Goal: Task Accomplishment & Management: Use online tool/utility

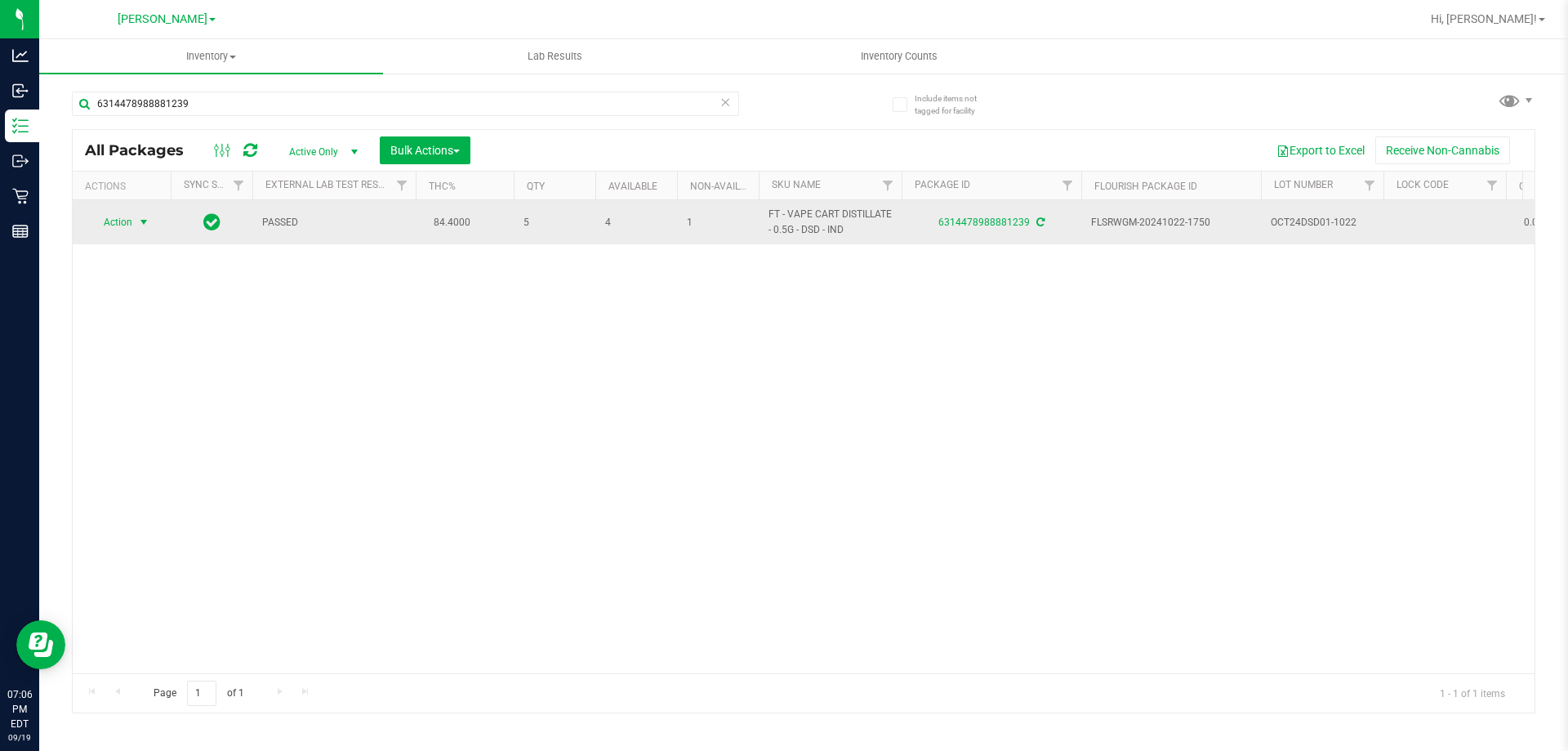
click at [121, 220] on span "Action" at bounding box center [110, 223] width 44 height 23
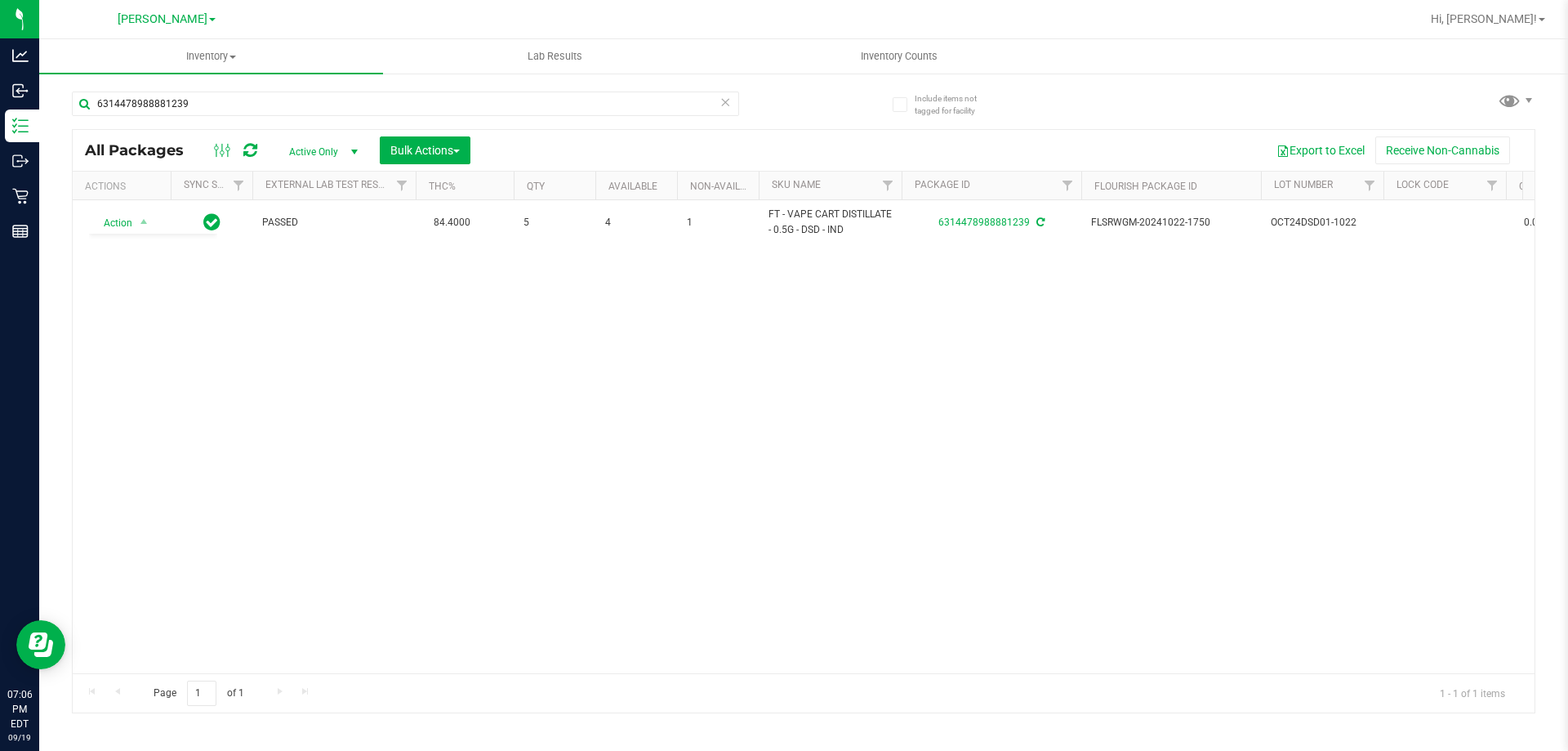
click at [494, 529] on div "Action Action Adjust qty Create package Edit attributes Global inventory Locate…" at bounding box center [804, 436] width 1462 height 473
click at [502, 419] on div "Action Action Adjust qty Create package Edit attributes Global inventory Locate…" at bounding box center [804, 436] width 1462 height 473
click at [505, 422] on div "Action Action Adjust qty Create package Edit attributes Global inventory Locate…" at bounding box center [804, 436] width 1462 height 473
drag, startPoint x: 466, startPoint y: 389, endPoint x: 378, endPoint y: 335, distance: 103.2
click at [452, 376] on div "Action Action Adjust qty Create package Edit attributes Global inventory Locate…" at bounding box center [804, 436] width 1462 height 473
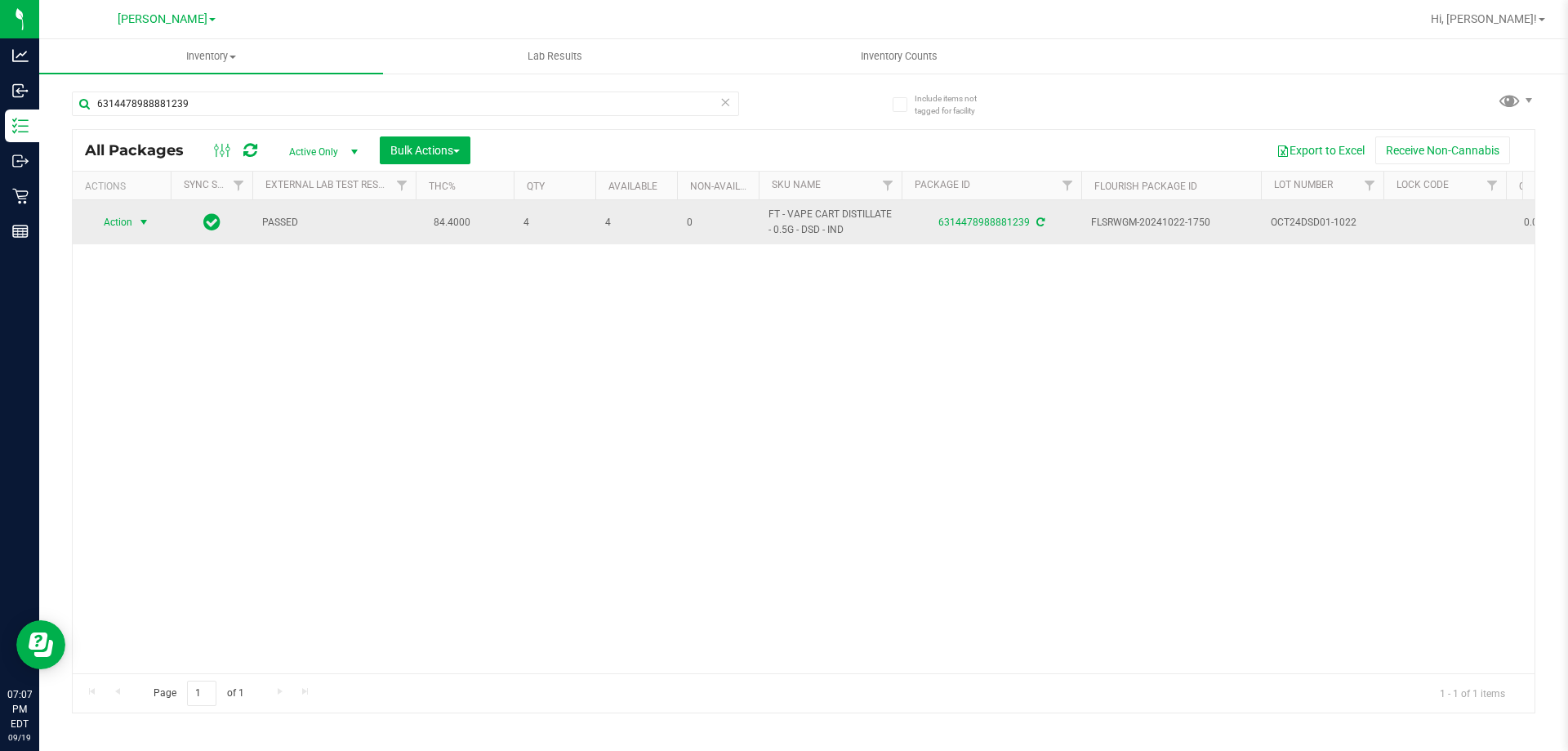
click at [116, 223] on span "Action" at bounding box center [110, 223] width 44 height 23
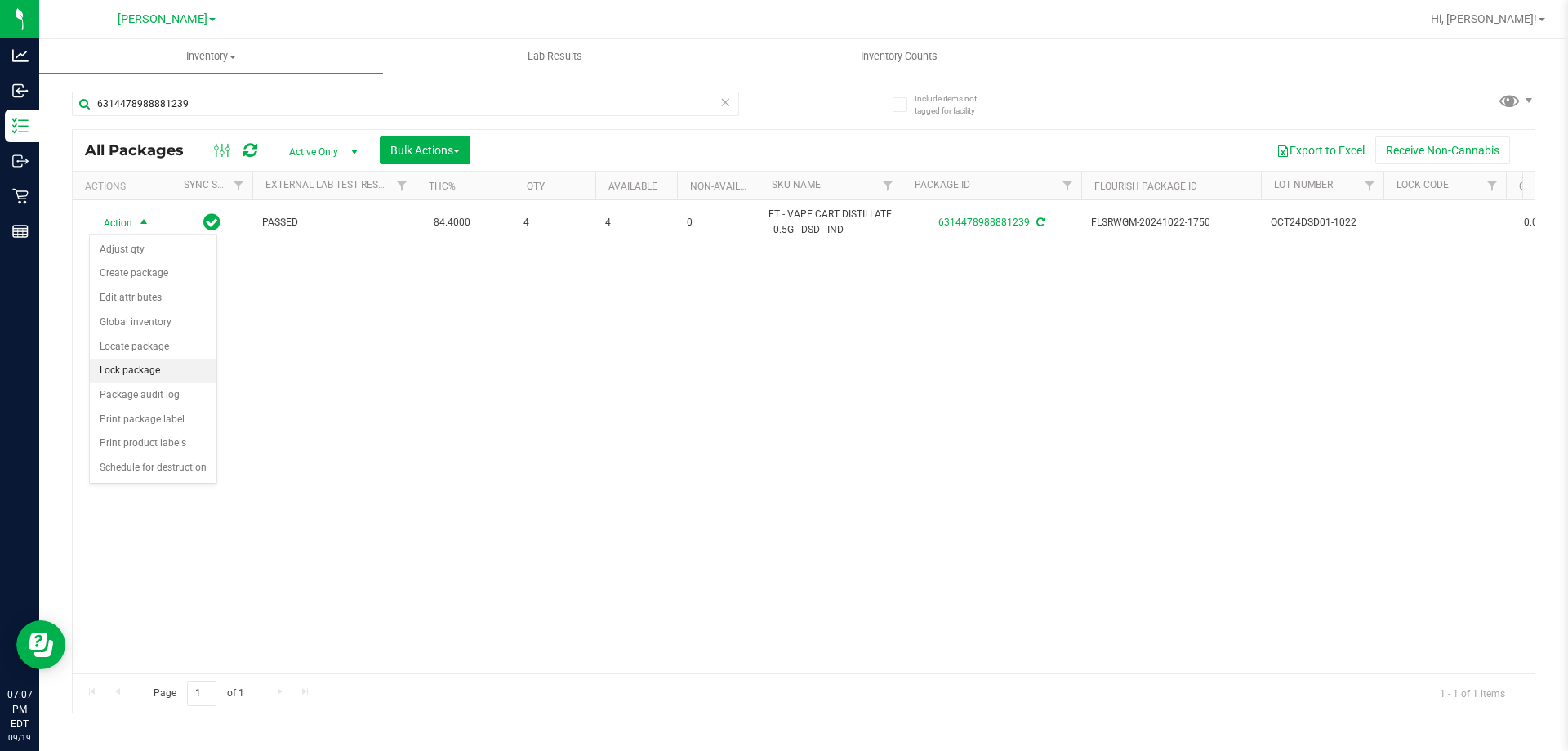
click at [133, 366] on li "Lock package" at bounding box center [153, 371] width 127 height 24
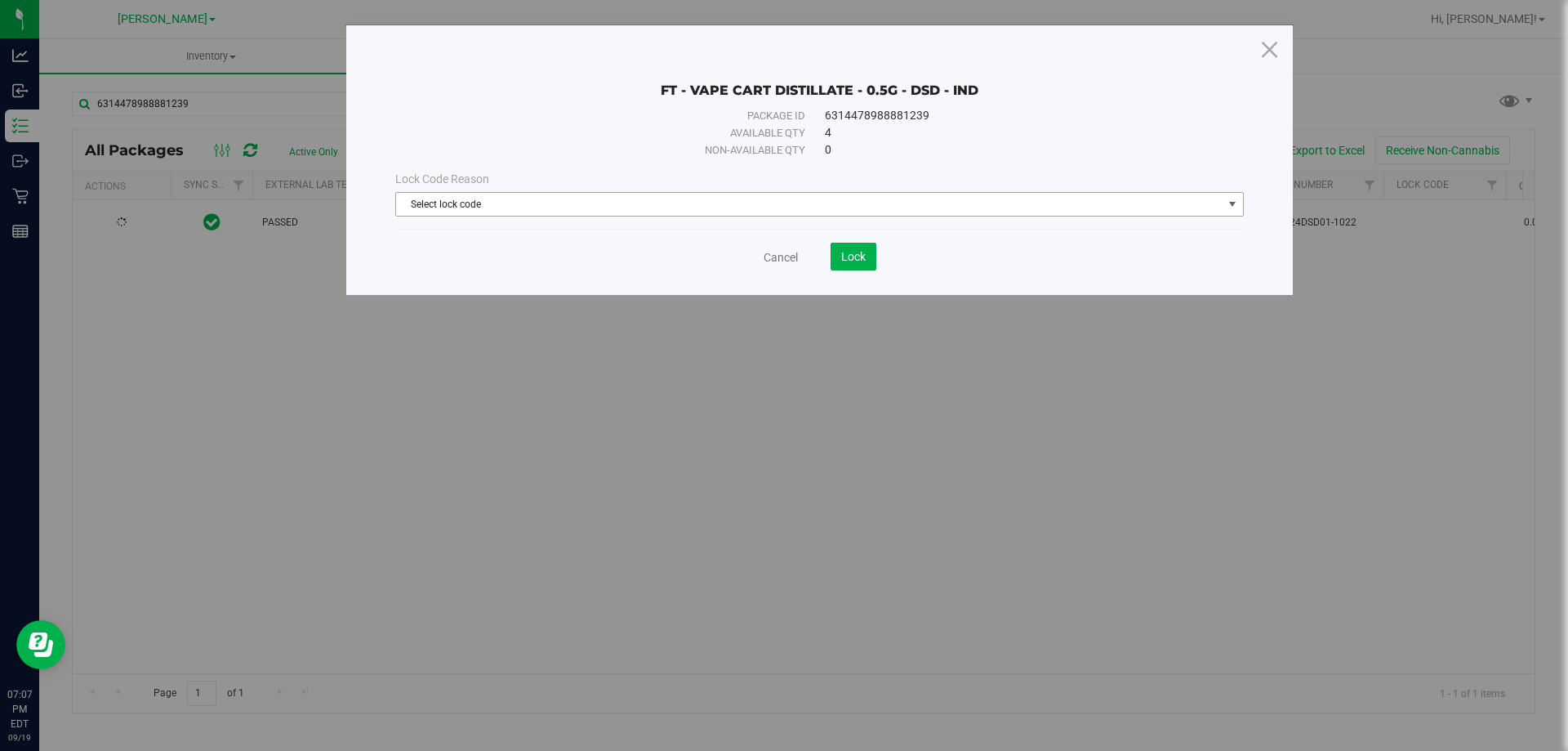
click at [571, 208] on span "Select lock code" at bounding box center [809, 204] width 826 height 23
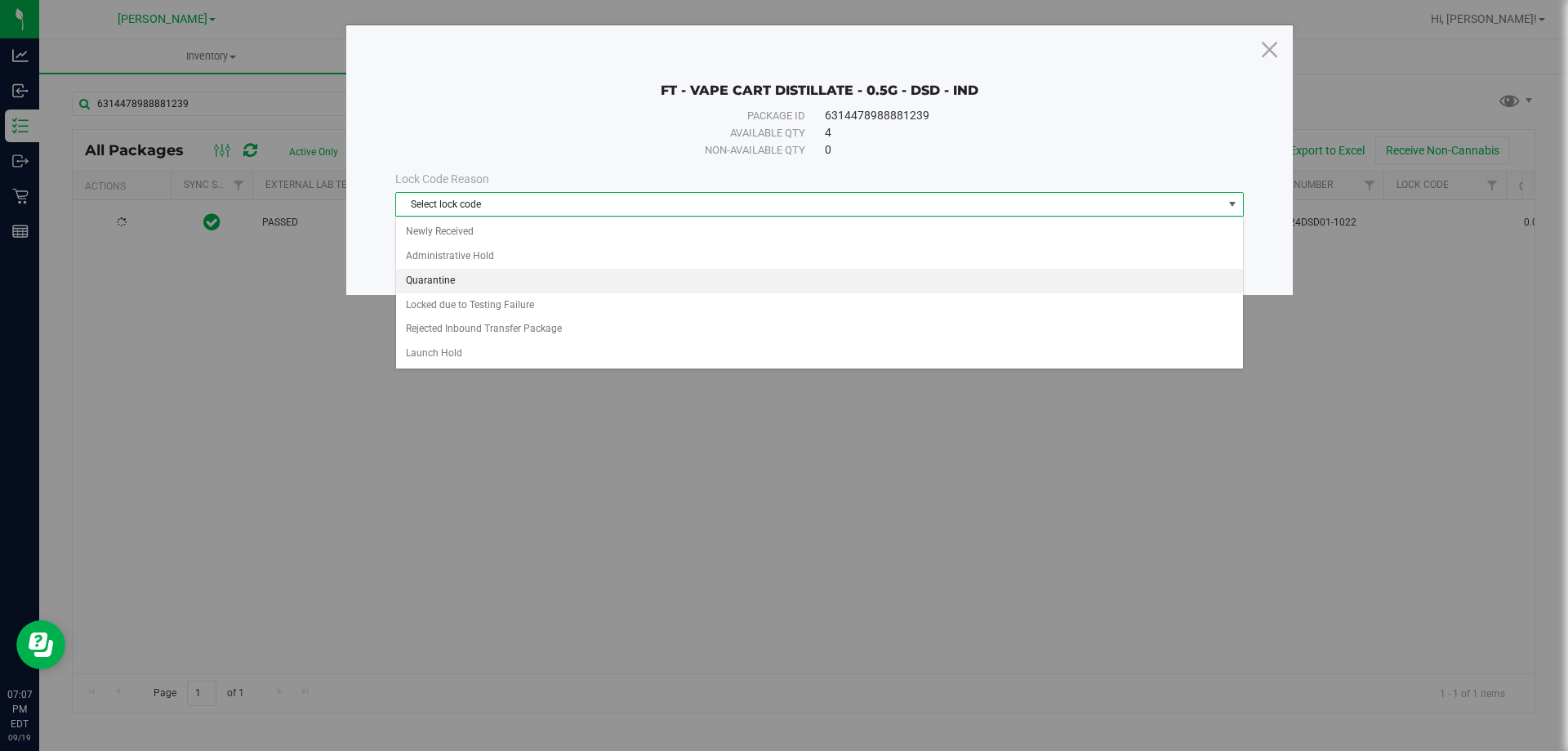
click at [444, 285] on li "Quarantine" at bounding box center [819, 281] width 847 height 24
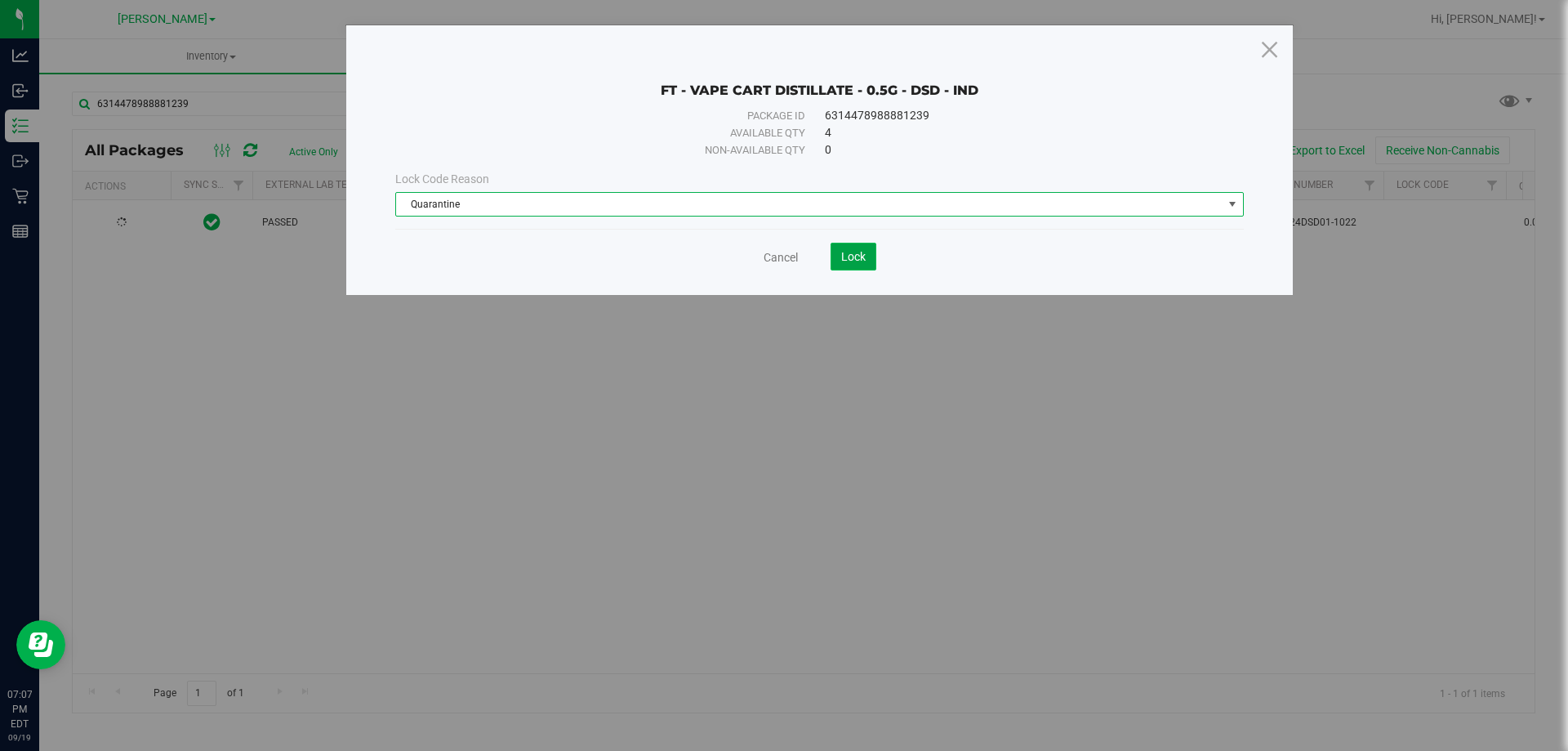
click at [850, 254] on span "Lock" at bounding box center [853, 256] width 24 height 13
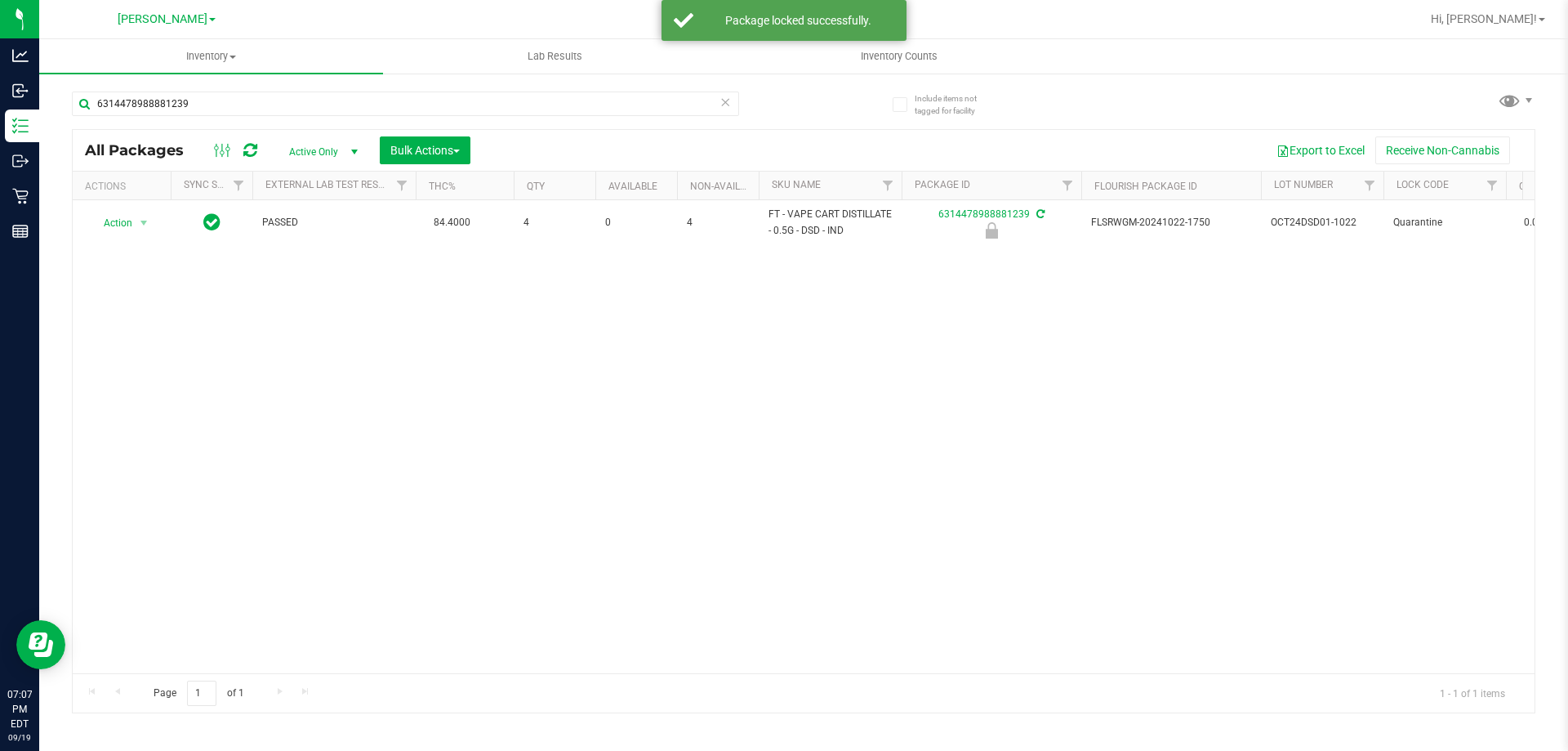
click at [844, 501] on div "Action Action Edit attributes Global inventory Locate package Package audit log…" at bounding box center [804, 436] width 1462 height 473
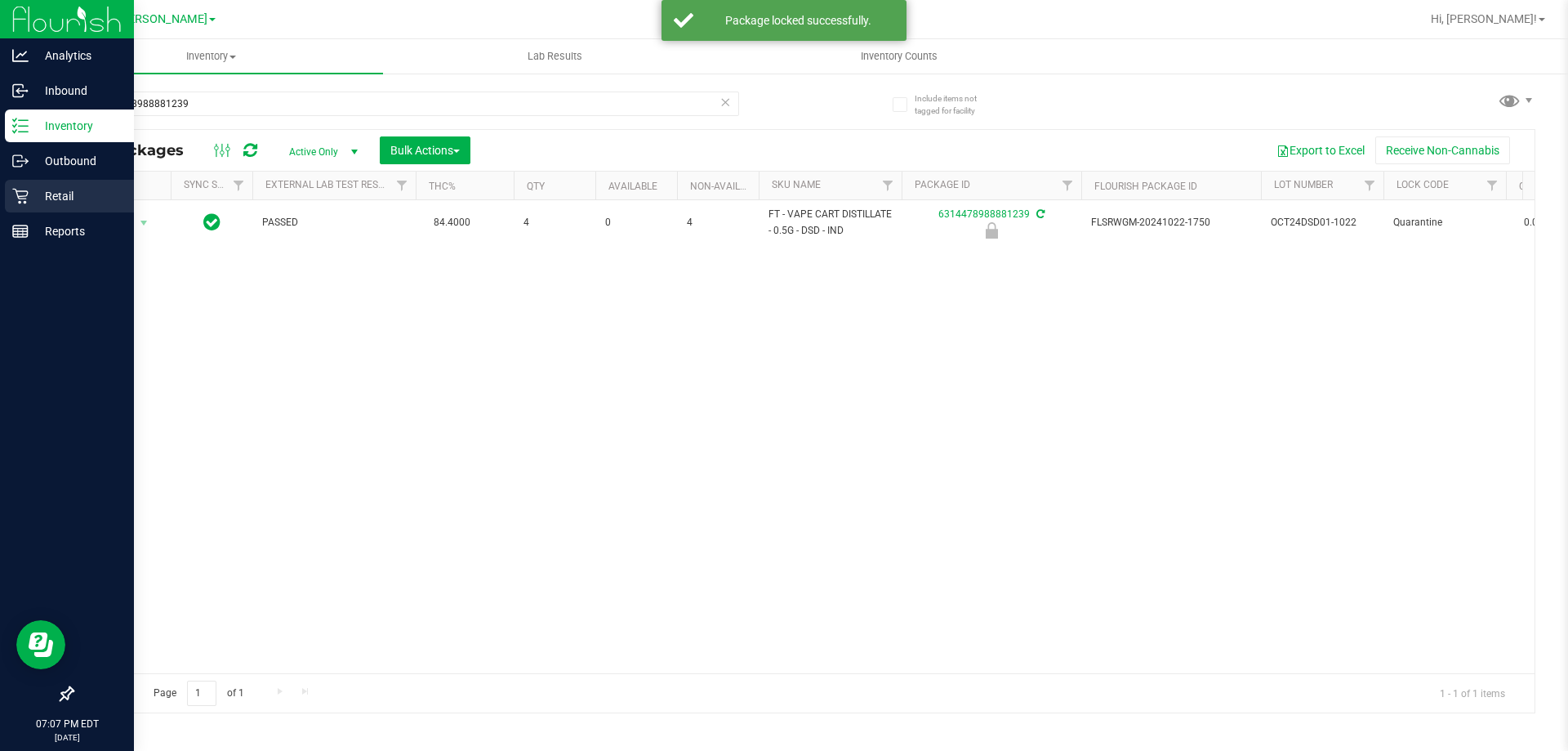
click at [50, 198] on p "Retail" at bounding box center [77, 196] width 98 height 20
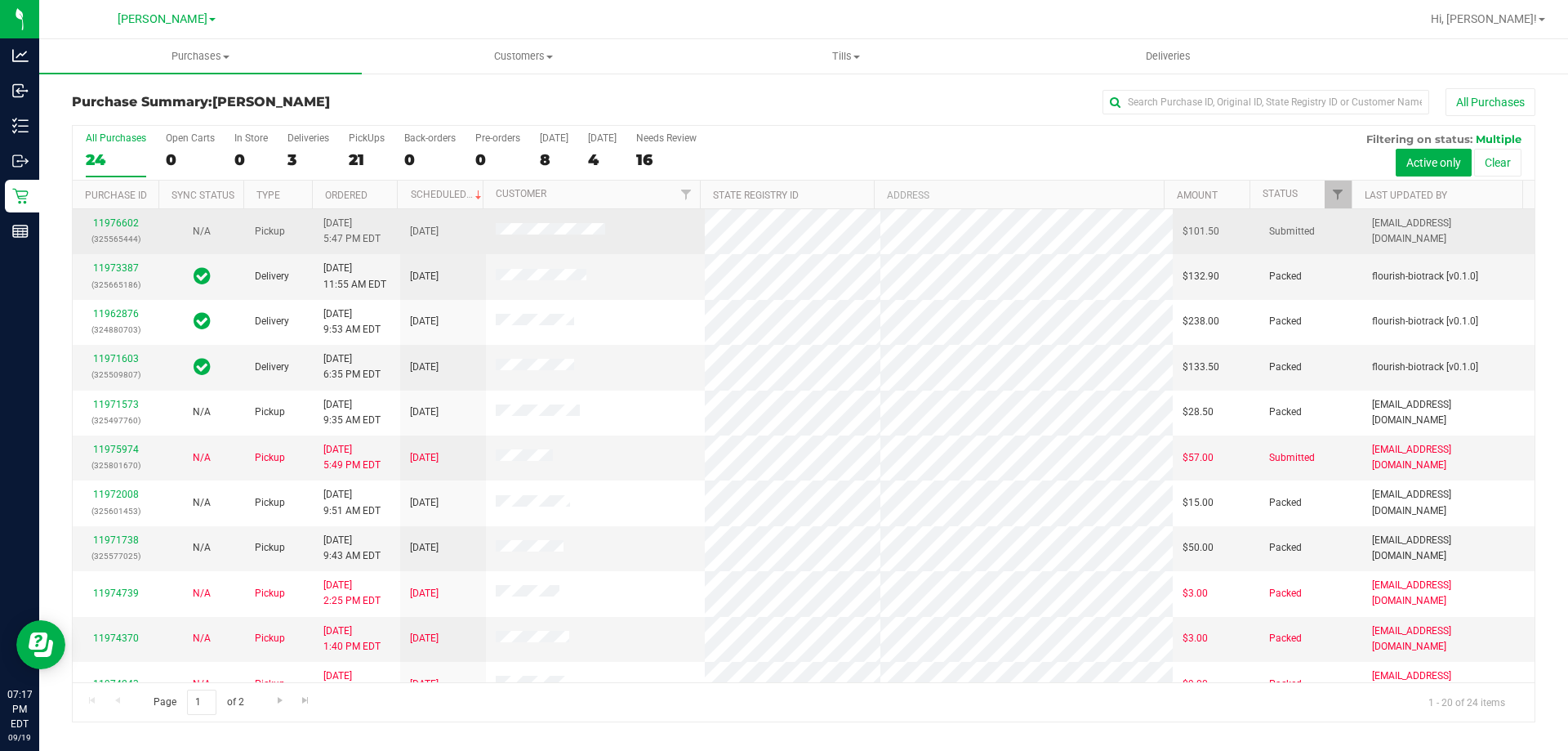
click at [255, 236] on span "Pickup" at bounding box center [269, 232] width 30 height 16
click at [116, 224] on link "11976602" at bounding box center [116, 223] width 46 height 11
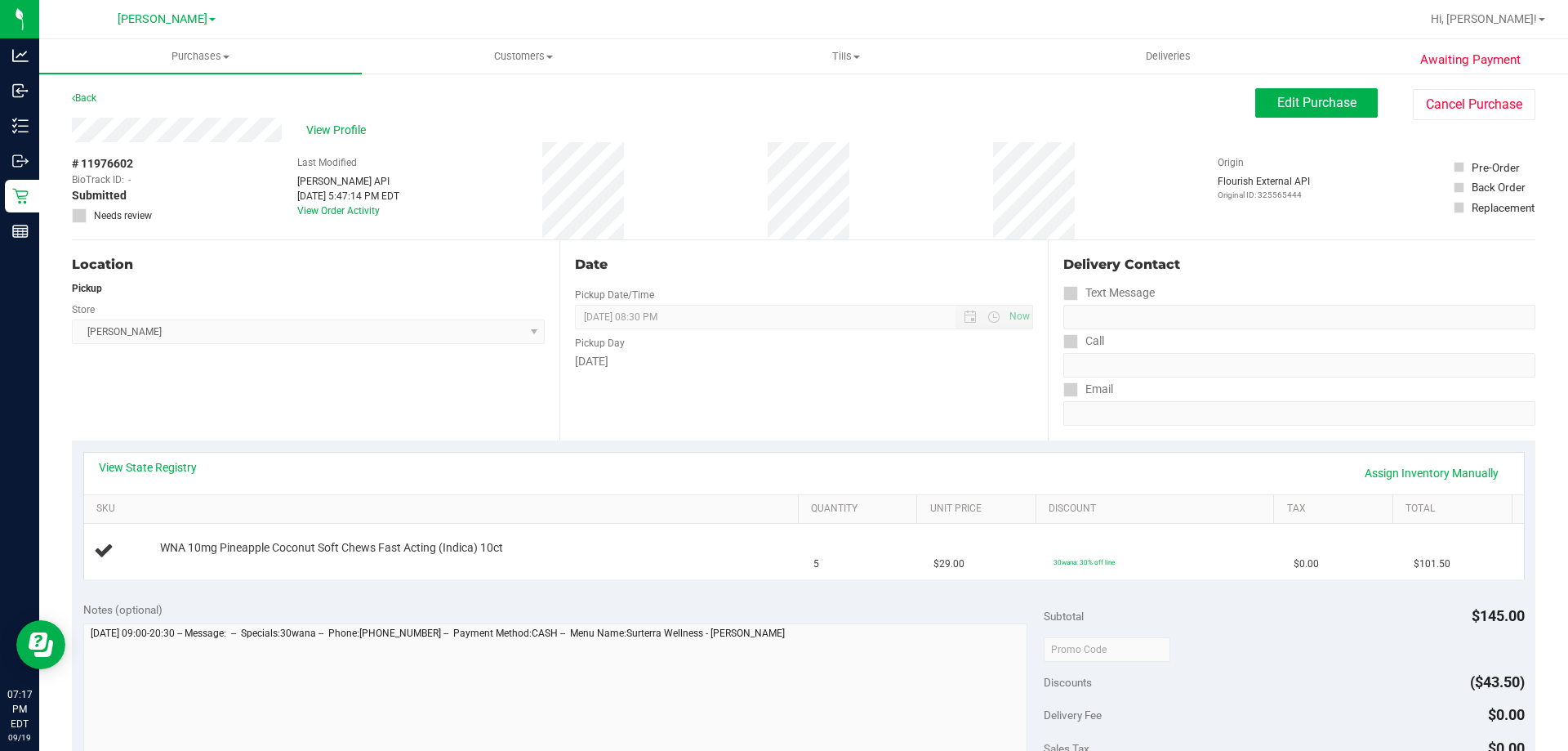
click at [676, 476] on div "View State Registry Assign Inventory Manually" at bounding box center [804, 473] width 1411 height 28
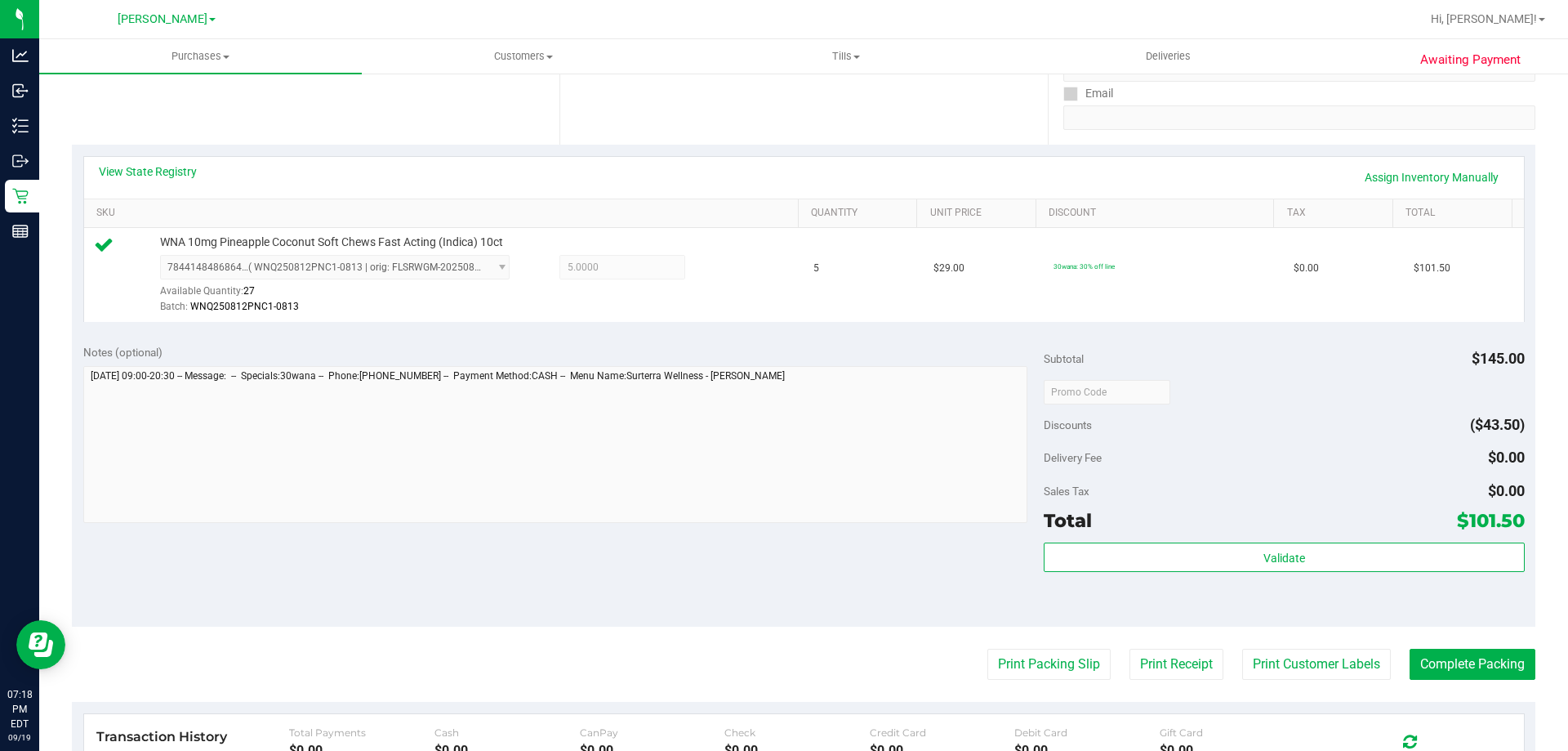
scroll to position [299, 0]
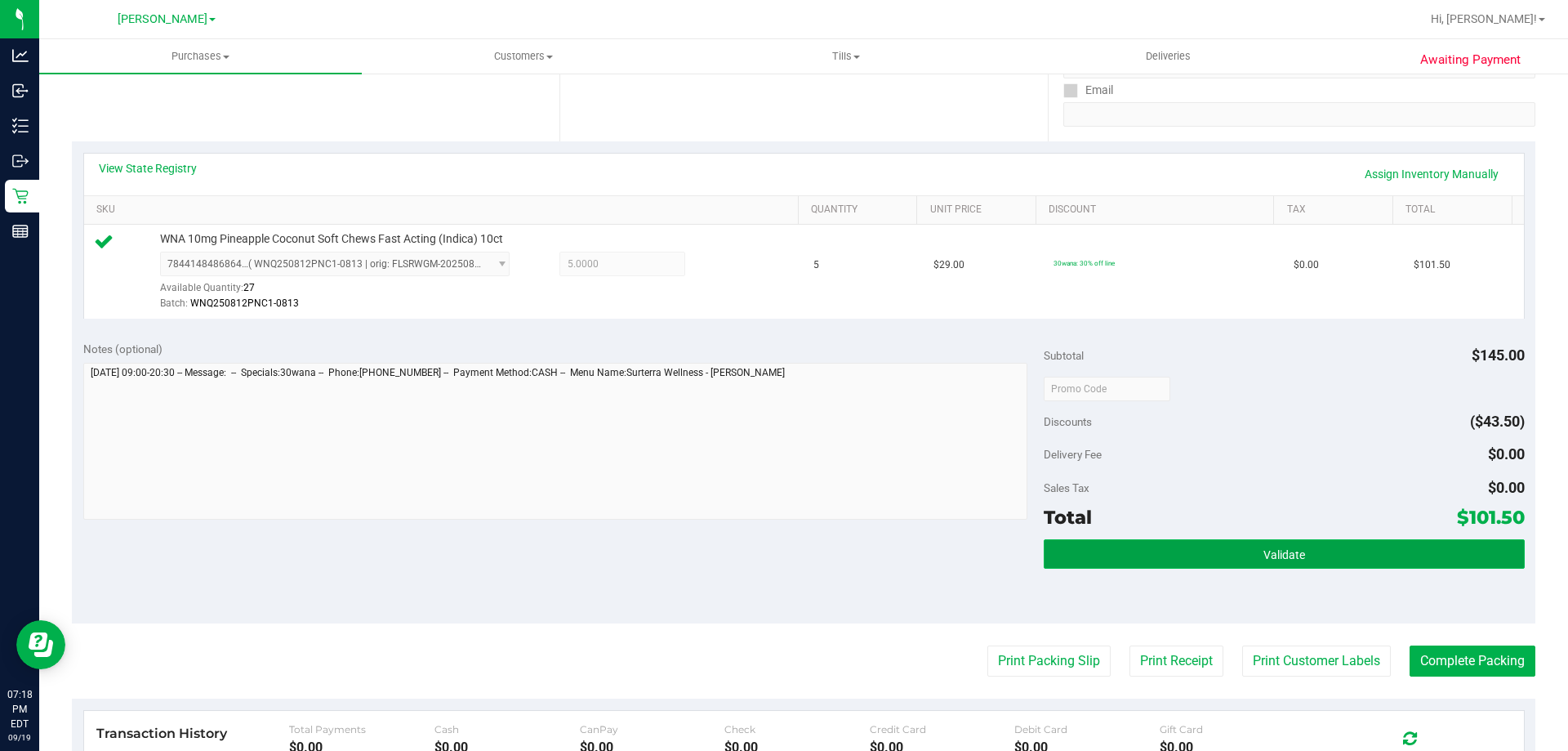
click at [1316, 544] on button "Validate" at bounding box center [1284, 555] width 480 height 30
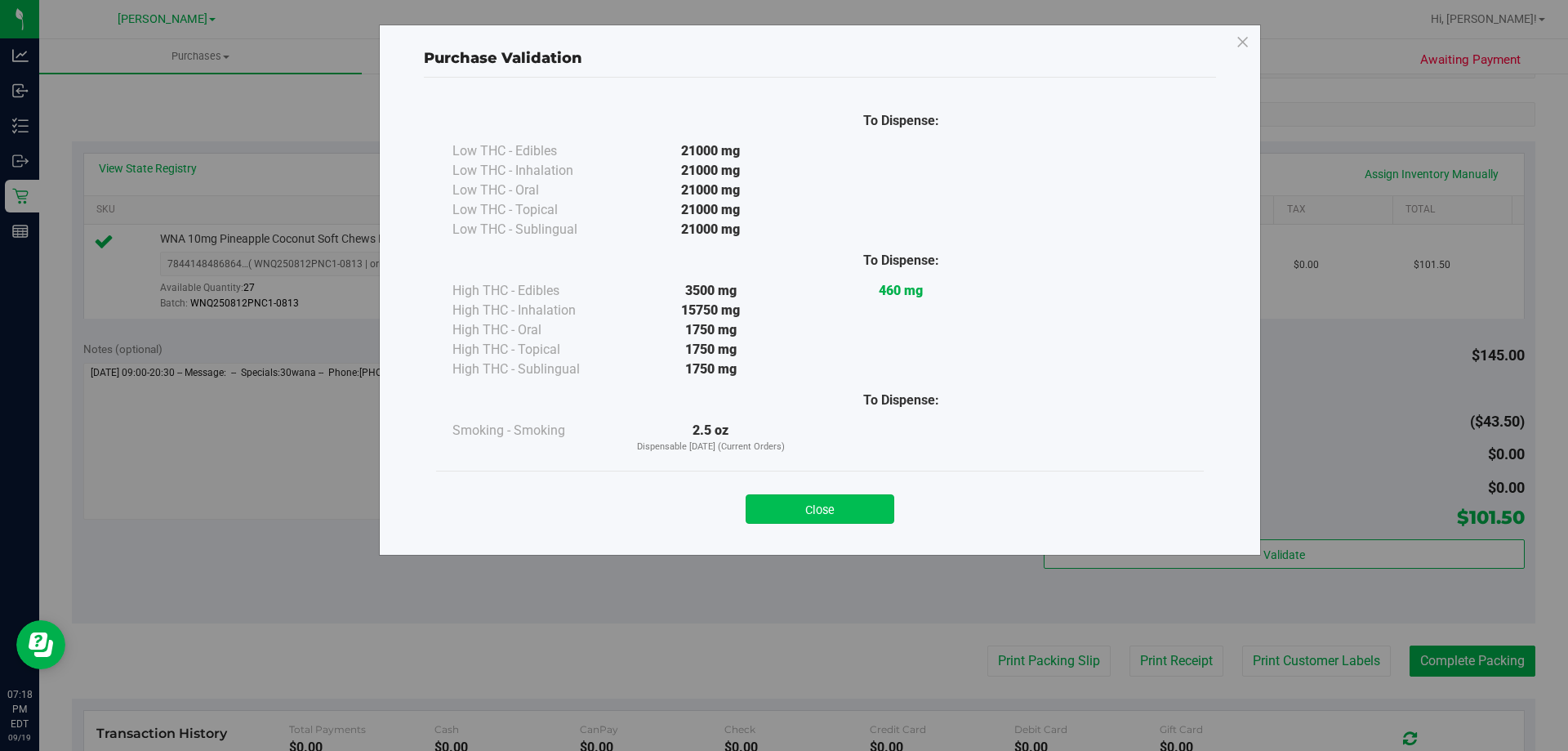
click at [824, 520] on button "Close" at bounding box center [819, 509] width 149 height 30
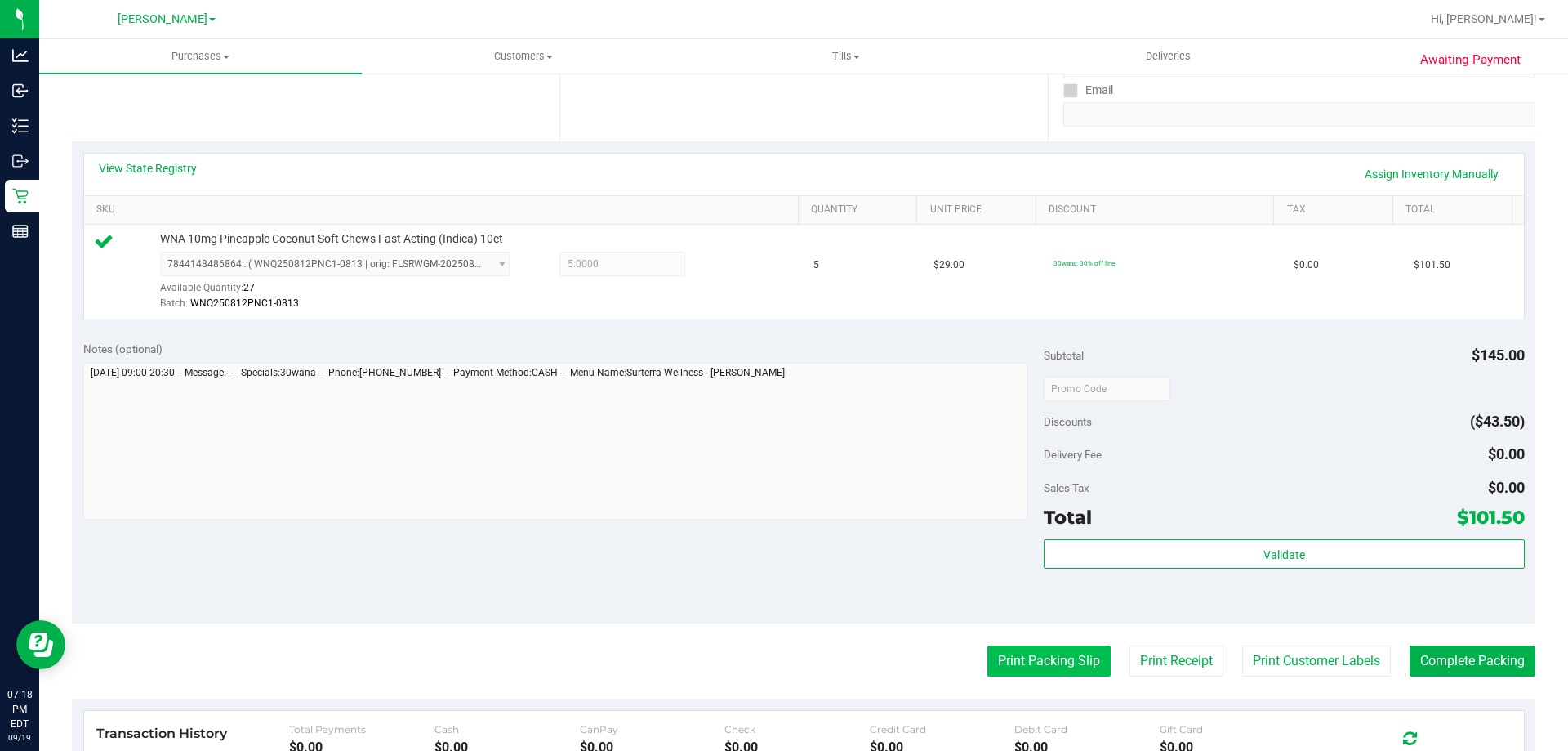
click at [997, 671] on button "Print Packing Slip" at bounding box center [1049, 661] width 123 height 31
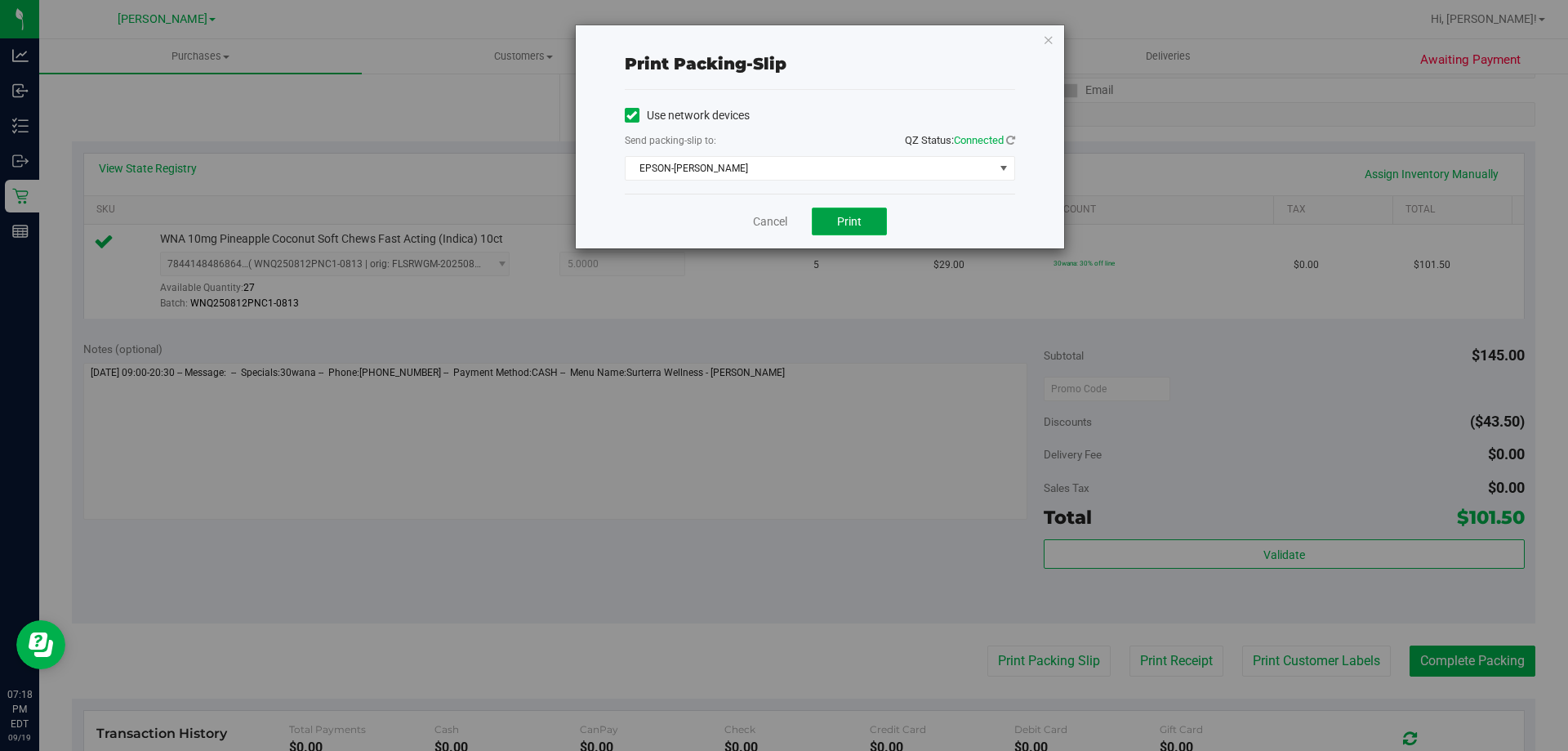
click at [863, 225] on button "Print" at bounding box center [850, 222] width 75 height 28
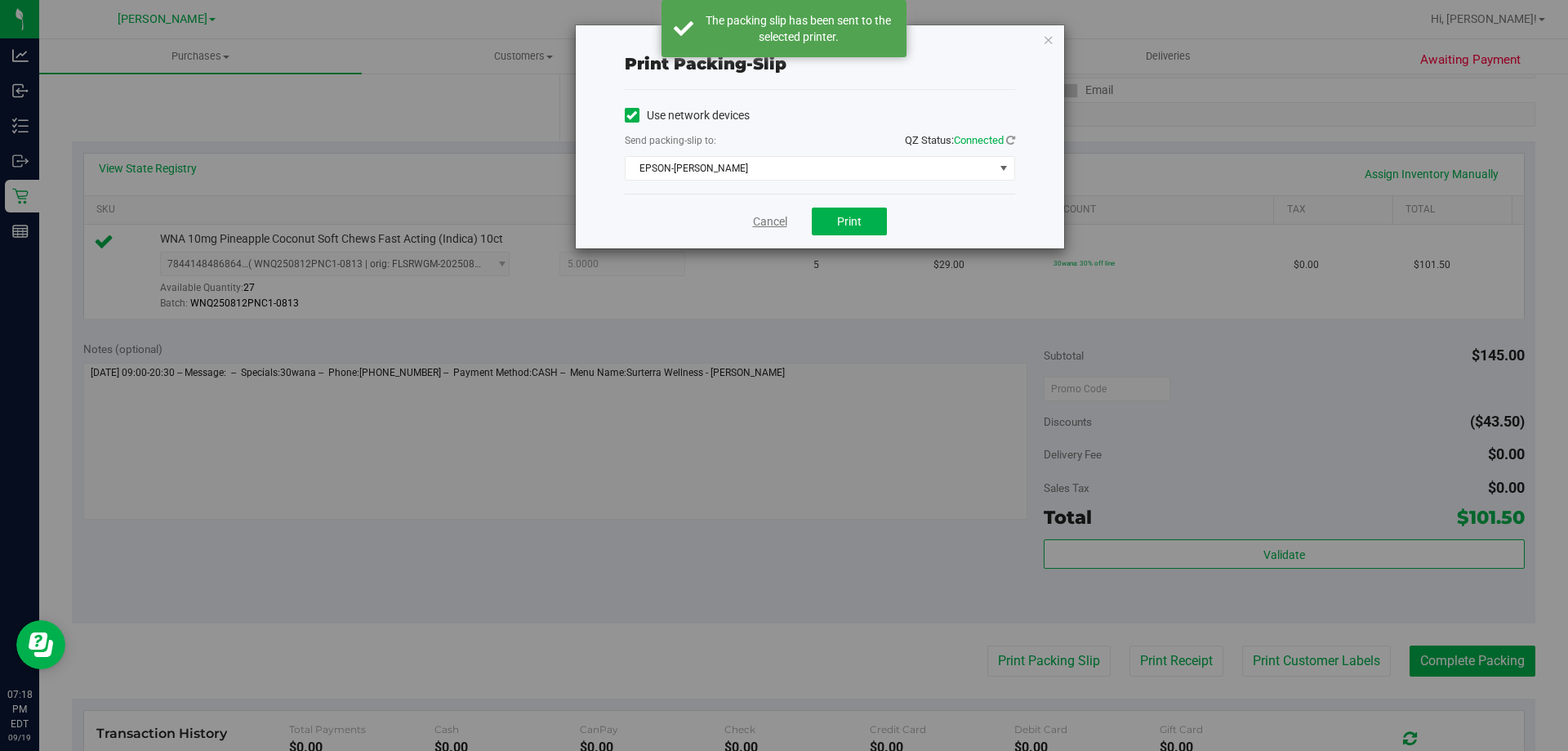
click at [772, 227] on link "Cancel" at bounding box center [770, 222] width 34 height 17
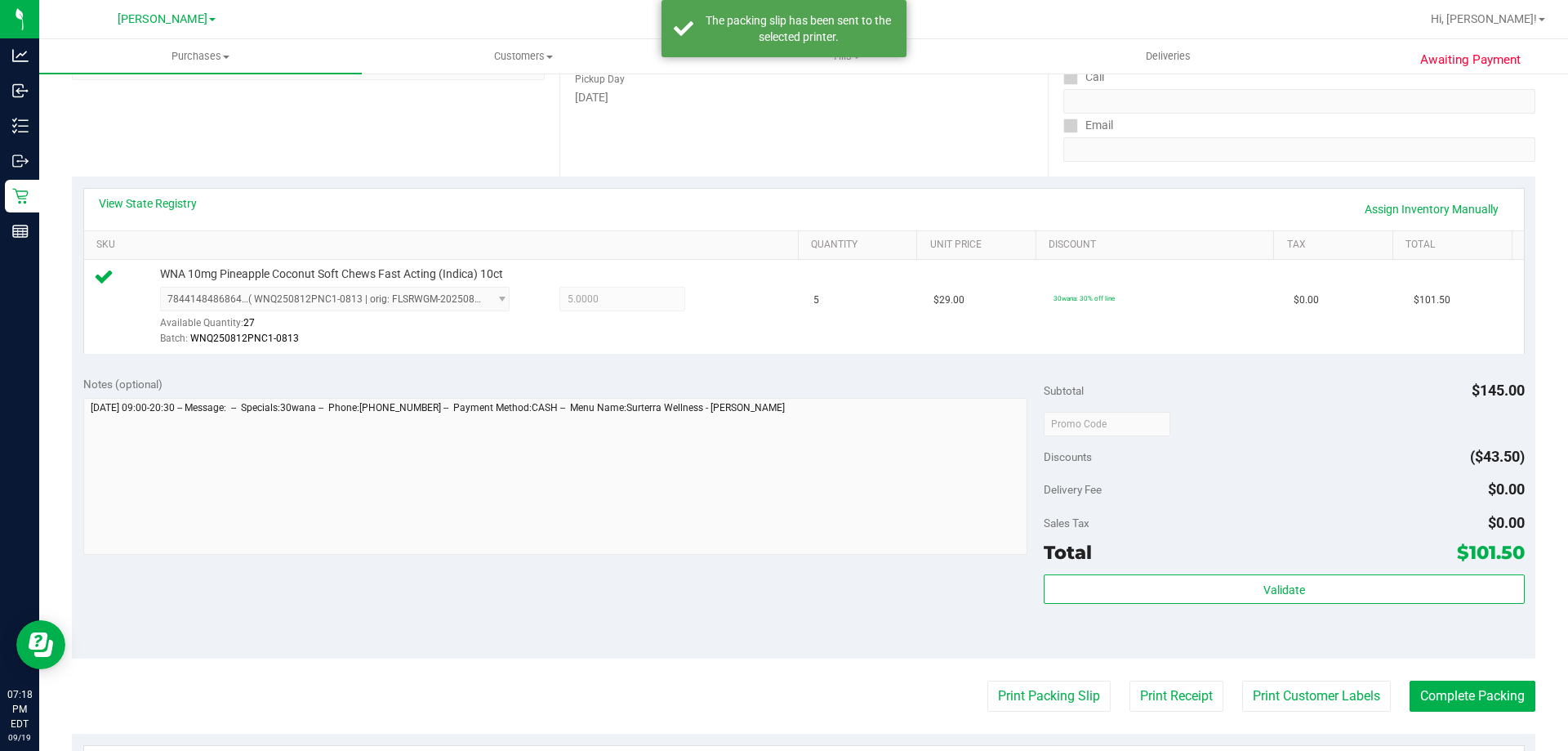
scroll to position [253, 0]
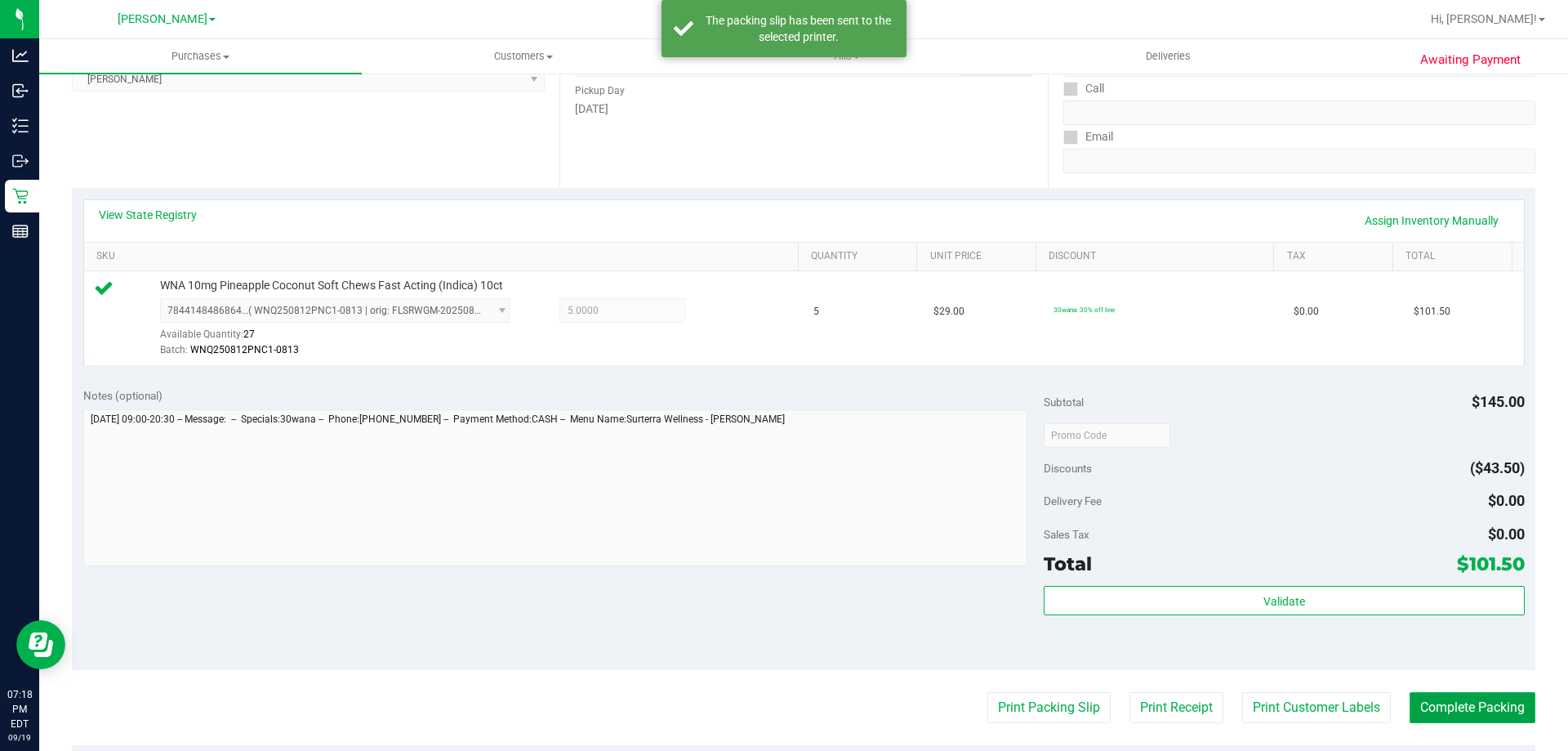
click at [1488, 697] on button "Complete Packing" at bounding box center [1472, 708] width 126 height 31
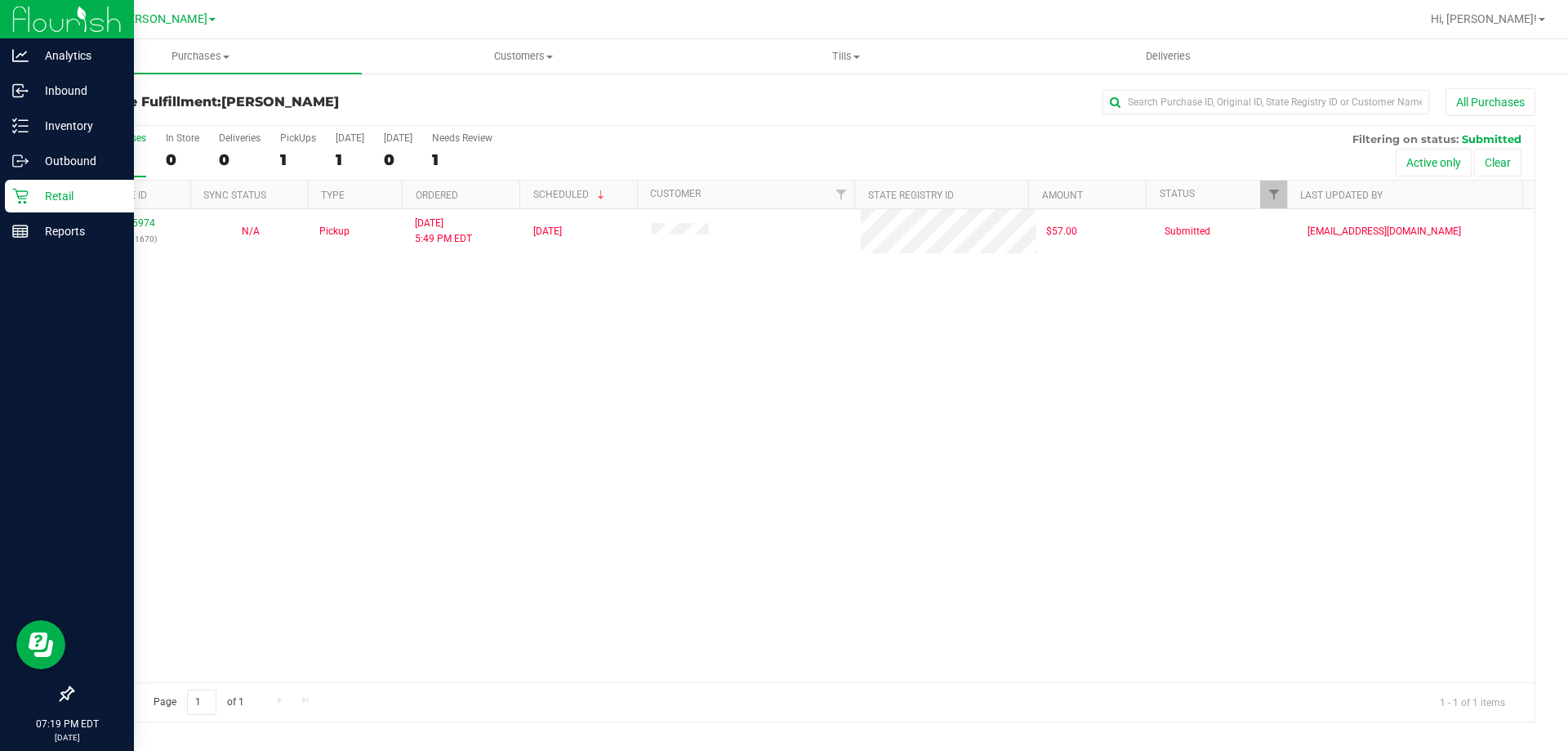
click at [23, 198] on icon at bounding box center [20, 196] width 16 height 16
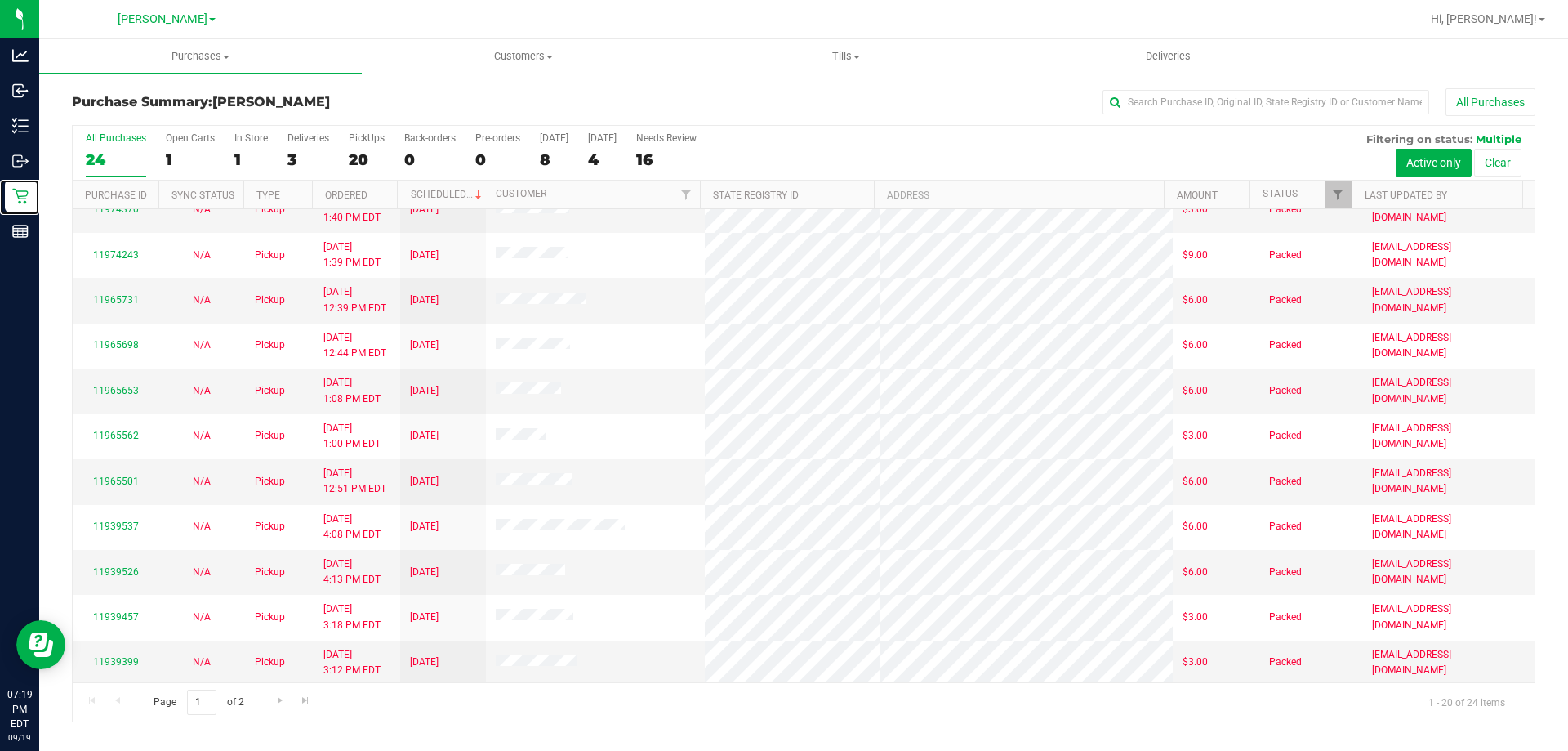
scroll to position [431, 0]
click at [276, 703] on span "Go to the next page" at bounding box center [280, 700] width 13 height 13
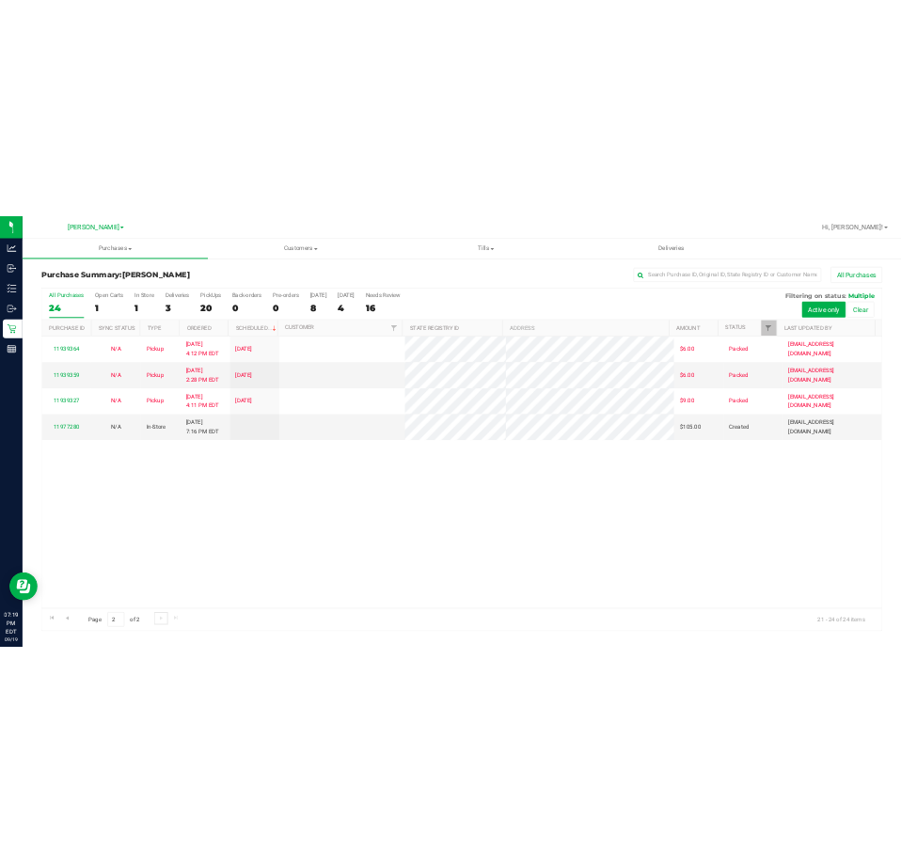
scroll to position [0, 0]
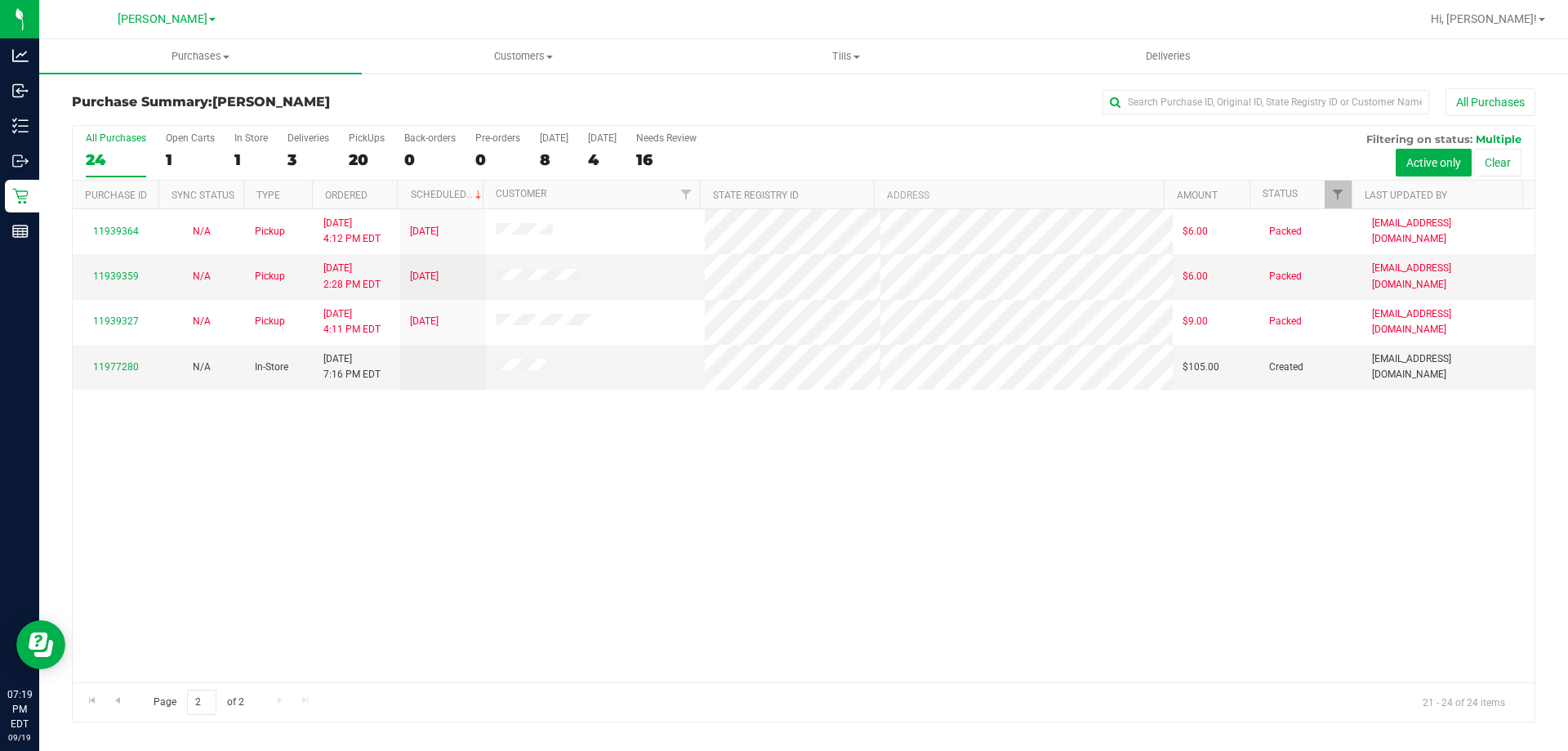
click at [535, 535] on div "11939364 N/A Pickup 9/12/2025 4:12 PM EDT 9/12/2025 $6.00 Packed lramos@livepar…" at bounding box center [804, 446] width 1462 height 473
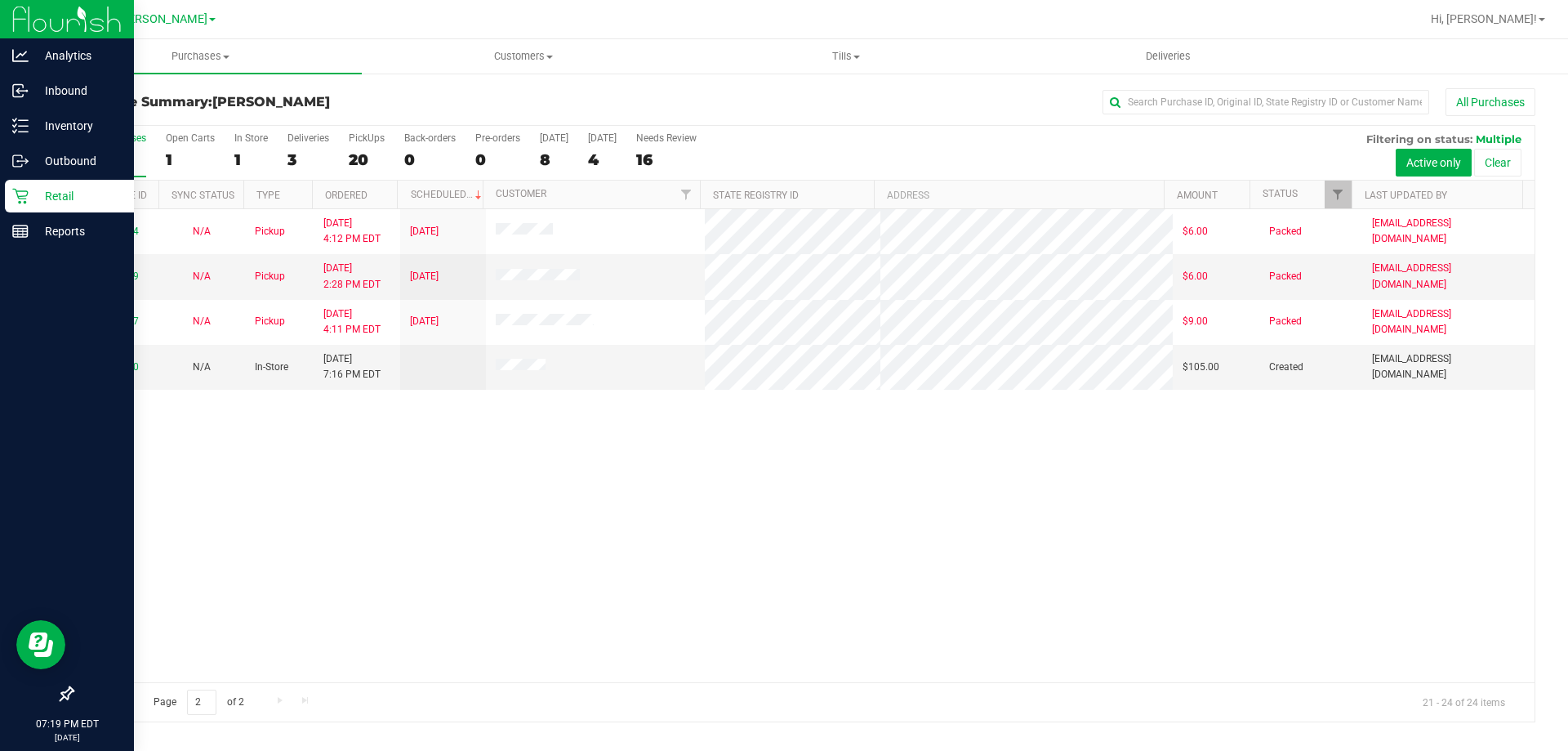
click at [47, 203] on p "Retail" at bounding box center [77, 196] width 98 height 20
